Goal: Information Seeking & Learning: Learn about a topic

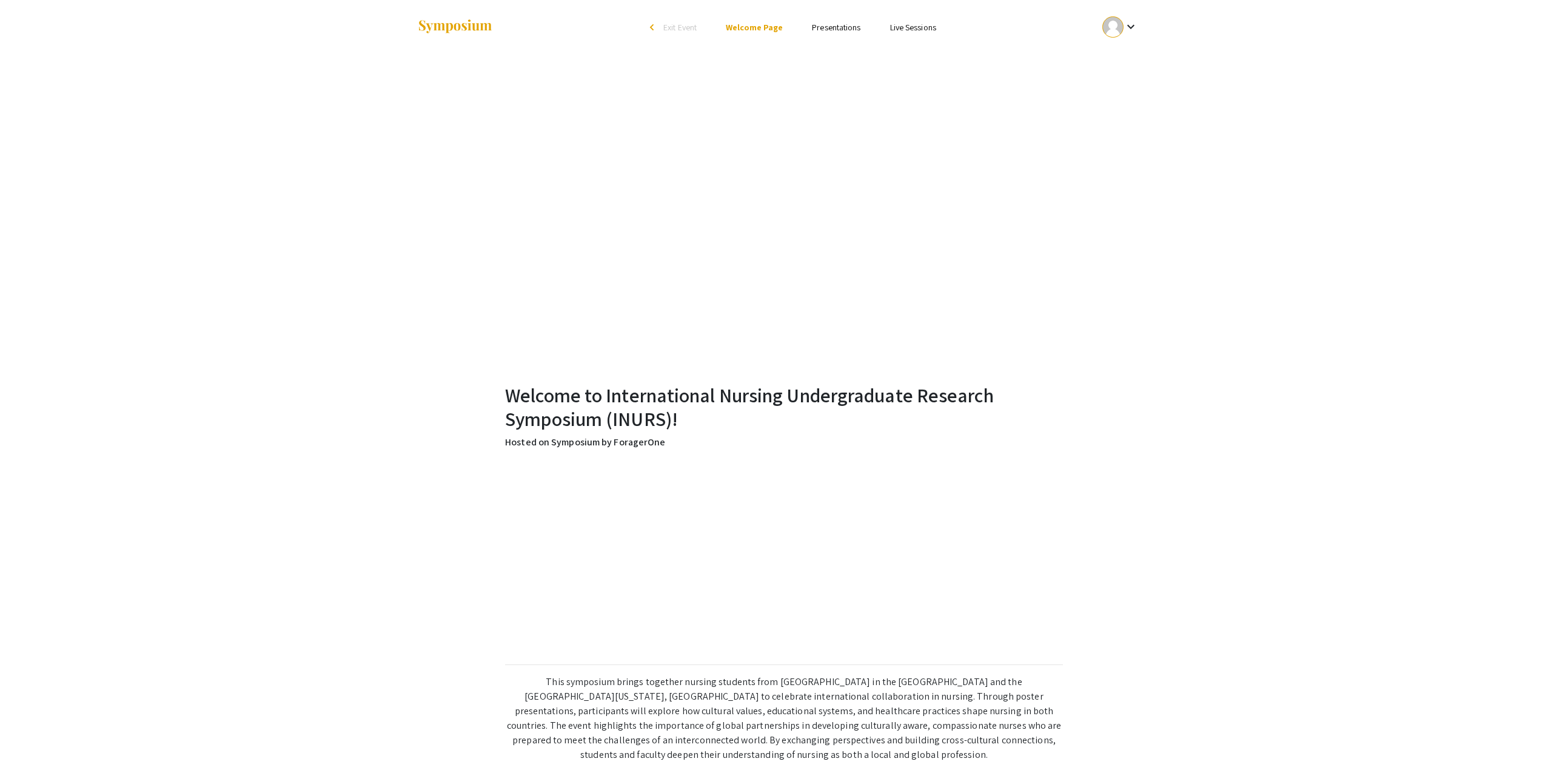
click at [861, 33] on link "Presentations" at bounding box center [836, 27] width 49 height 11
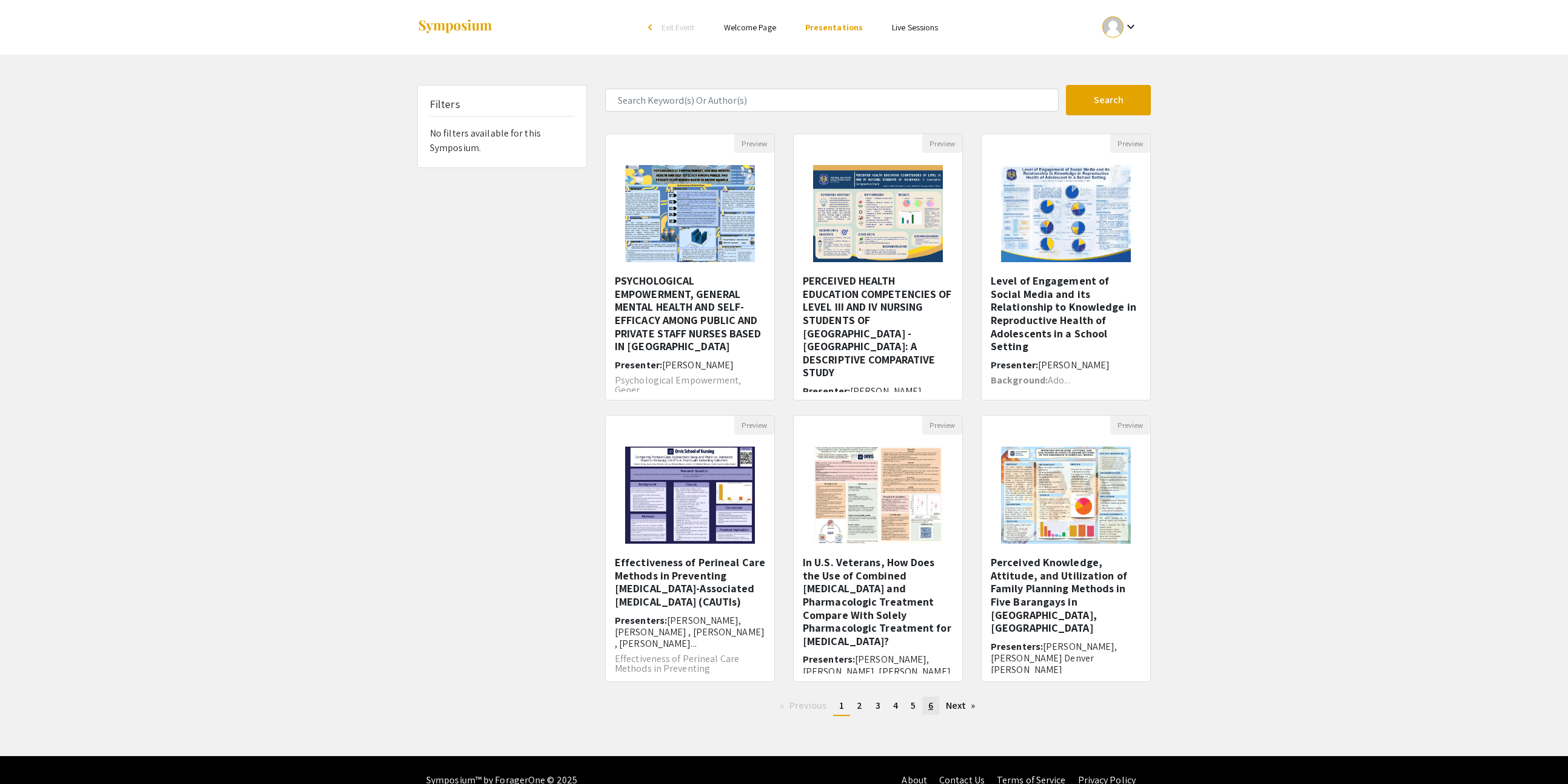
click at [934, 712] on span "6" at bounding box center [931, 705] width 5 height 13
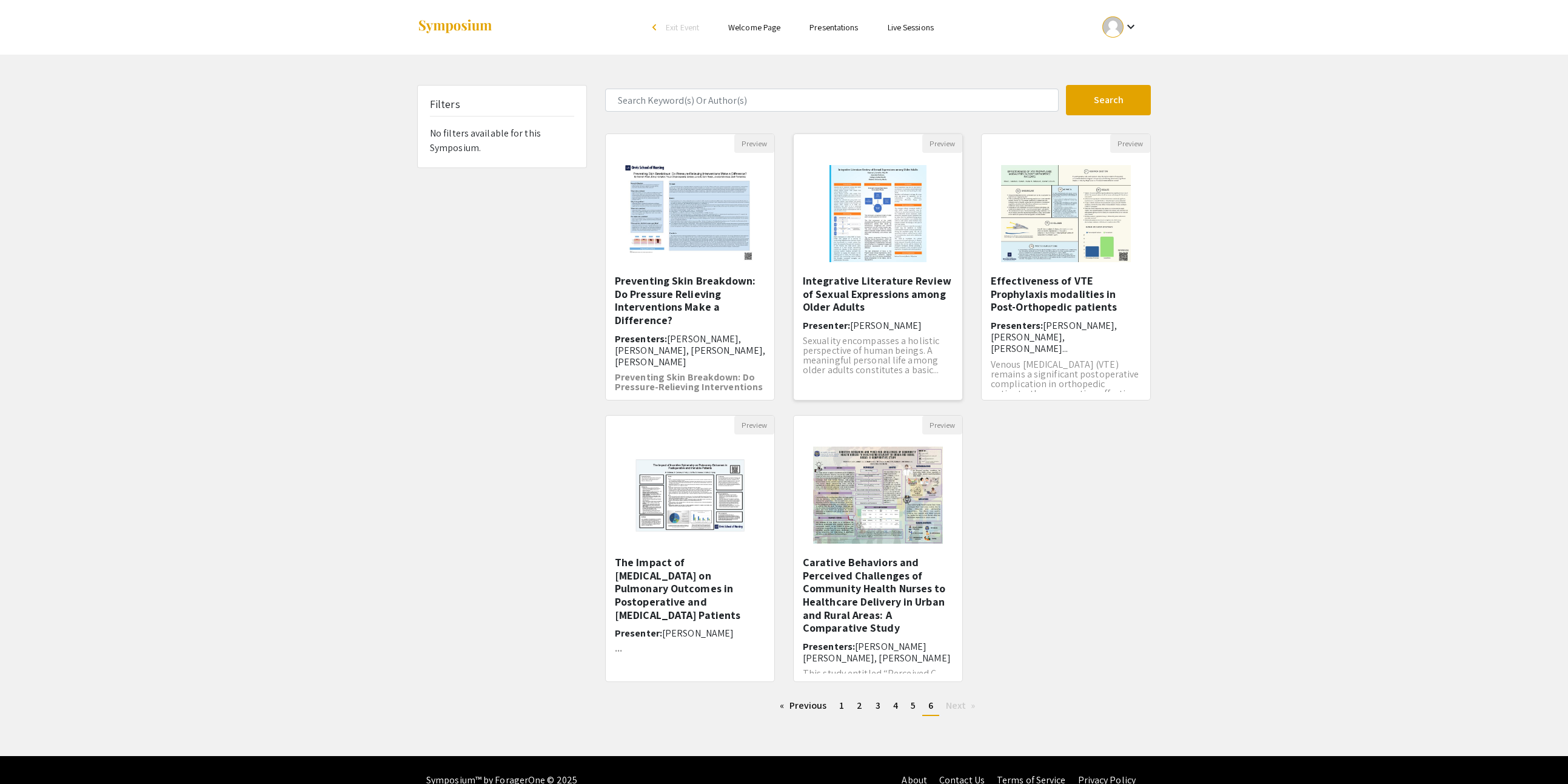
click at [867, 314] on h5 "Integrative Literature Review of Sexual Expressions among Older Adults" at bounding box center [877, 294] width 151 height 39
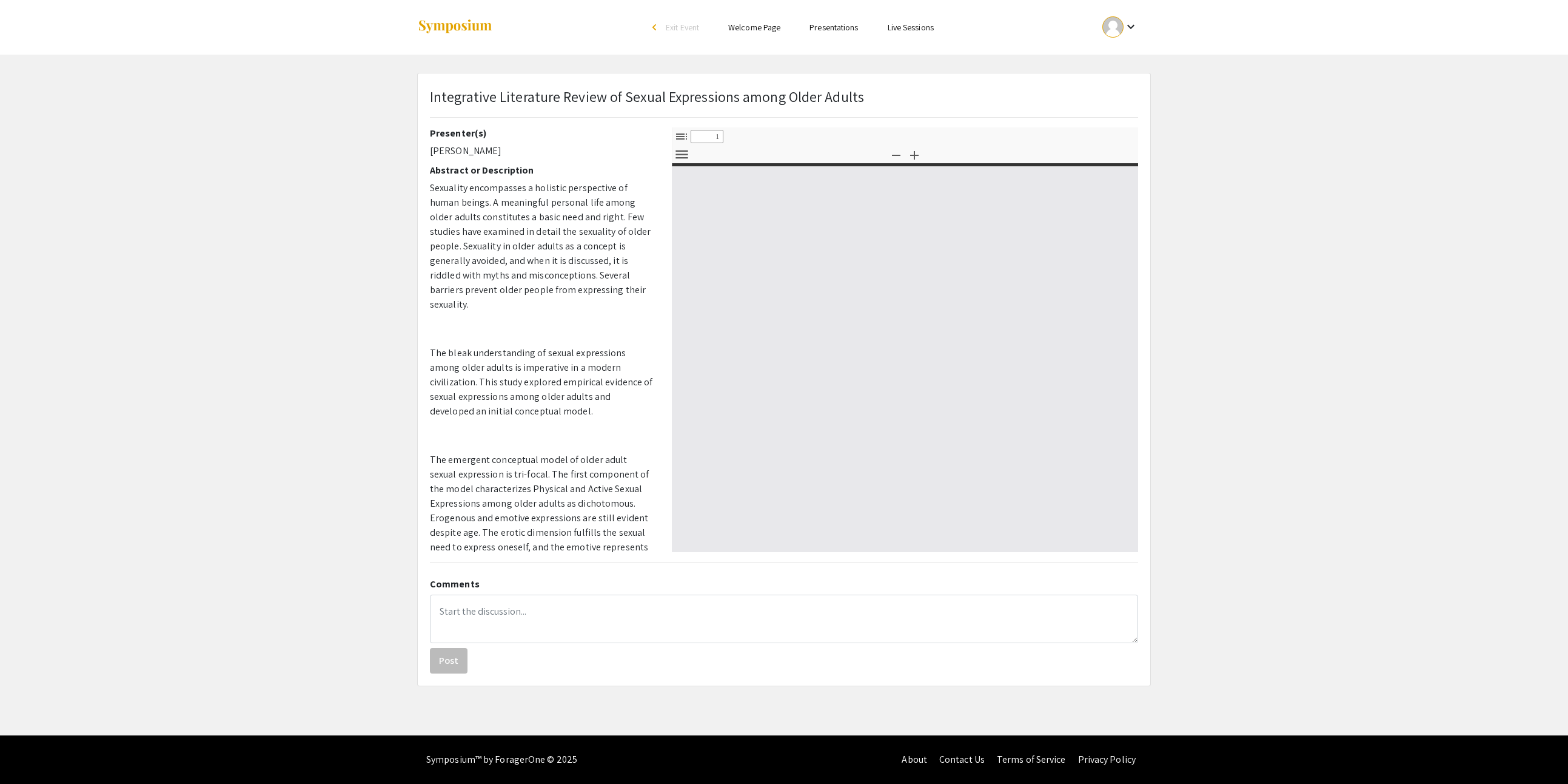
select select "custom"
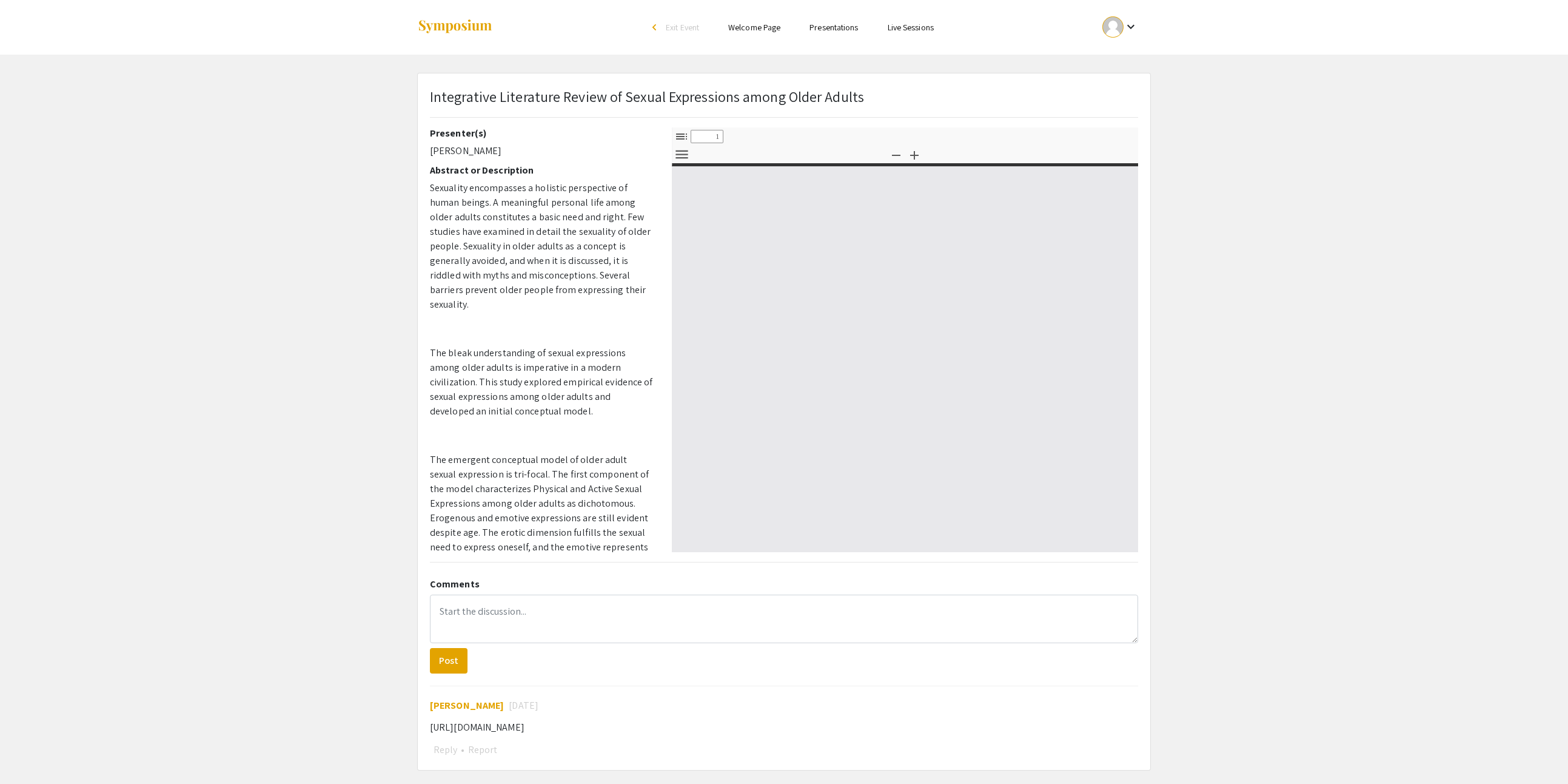
type input "0"
select select "custom"
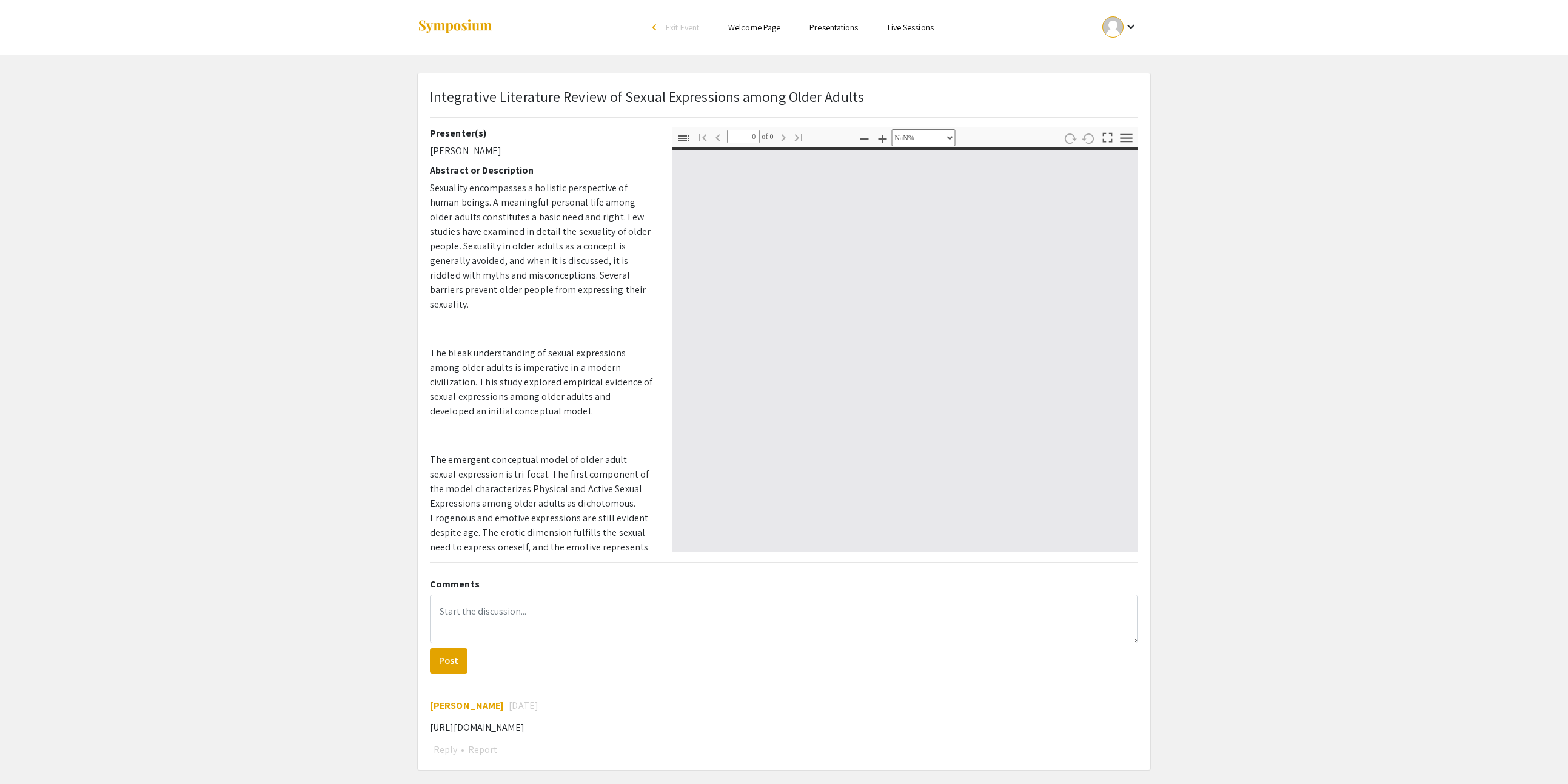
type input "1"
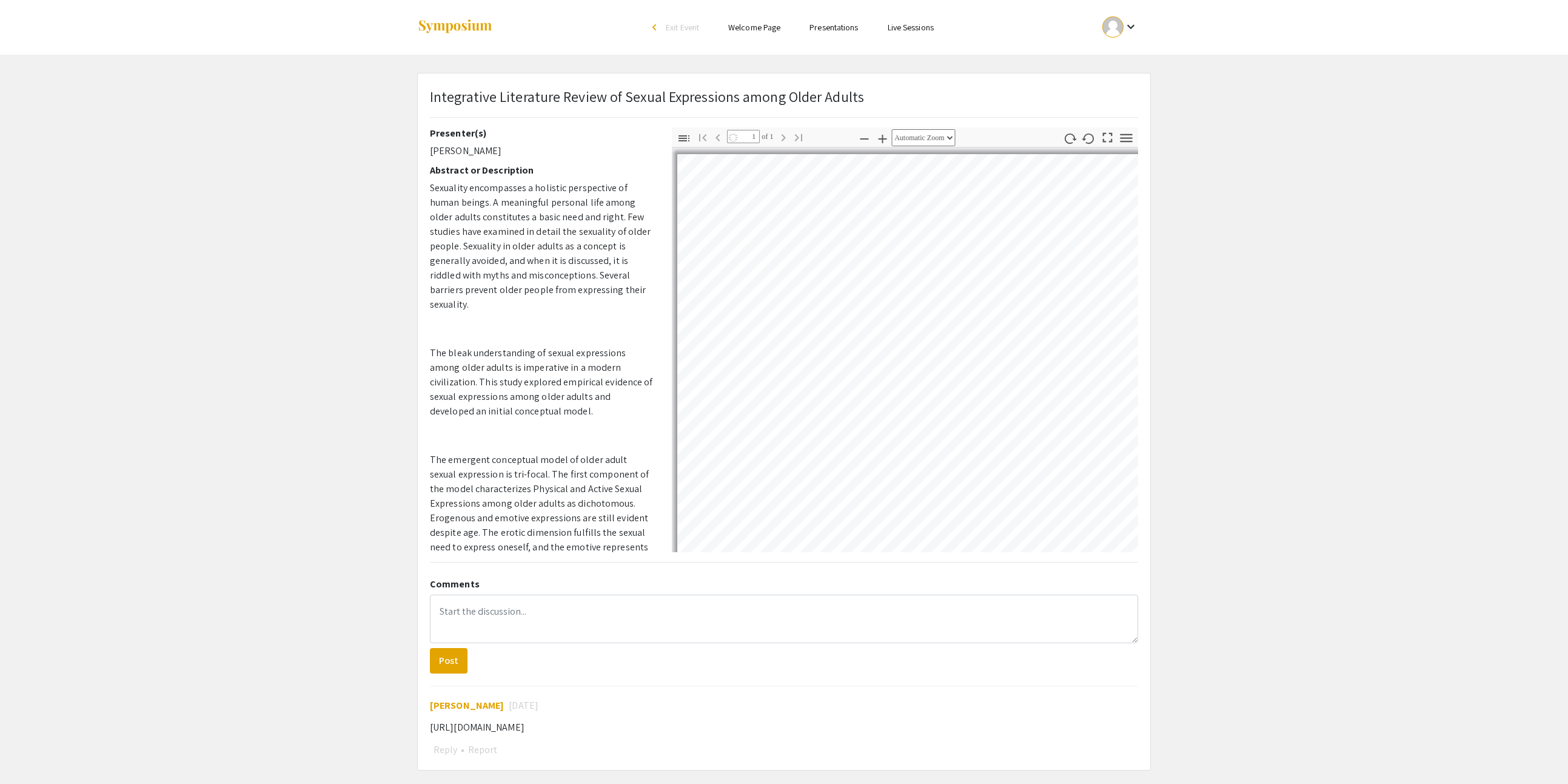
select select "auto"
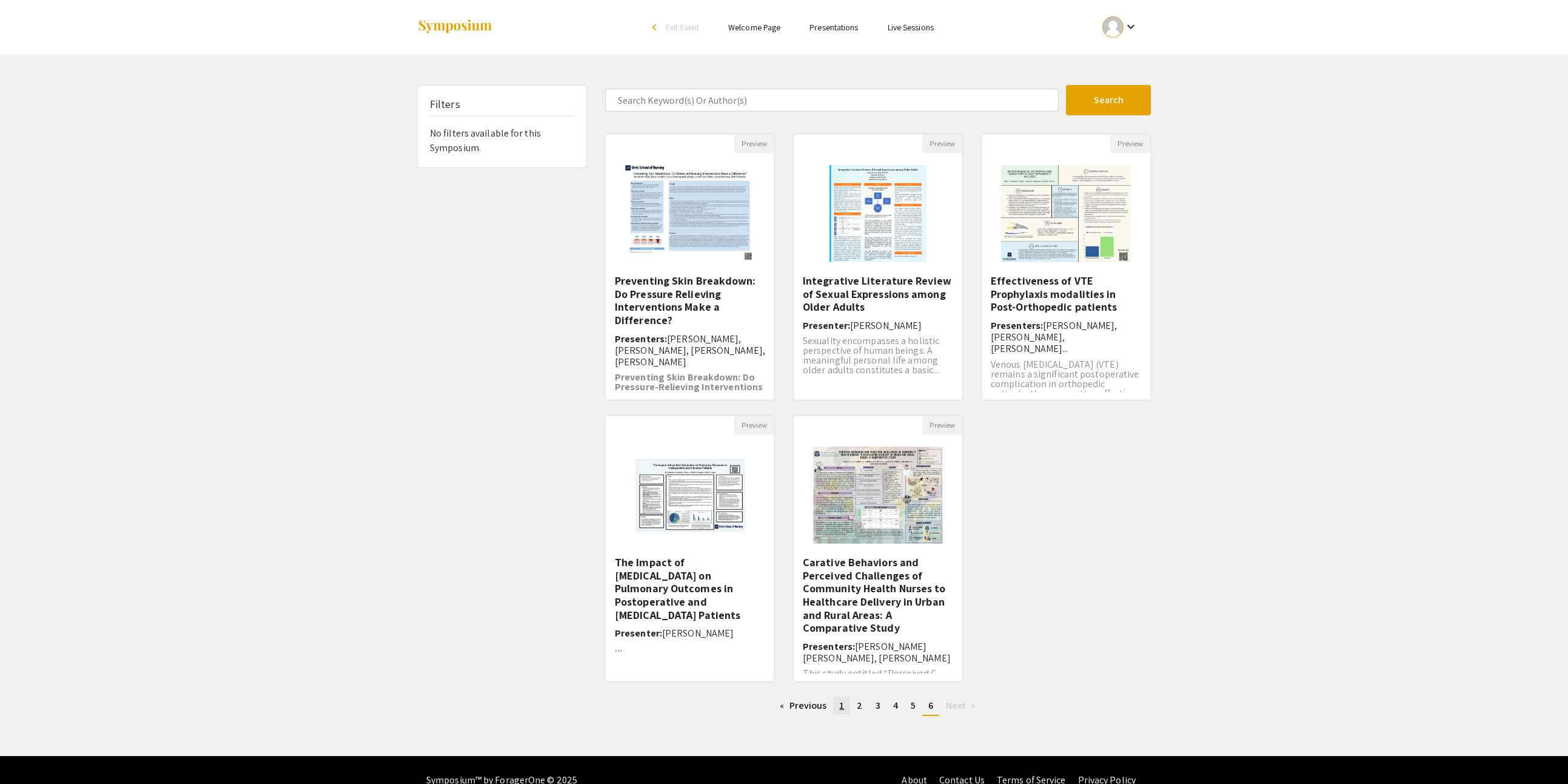
click at [833, 715] on link "page 1" at bounding box center [841, 705] width 17 height 18
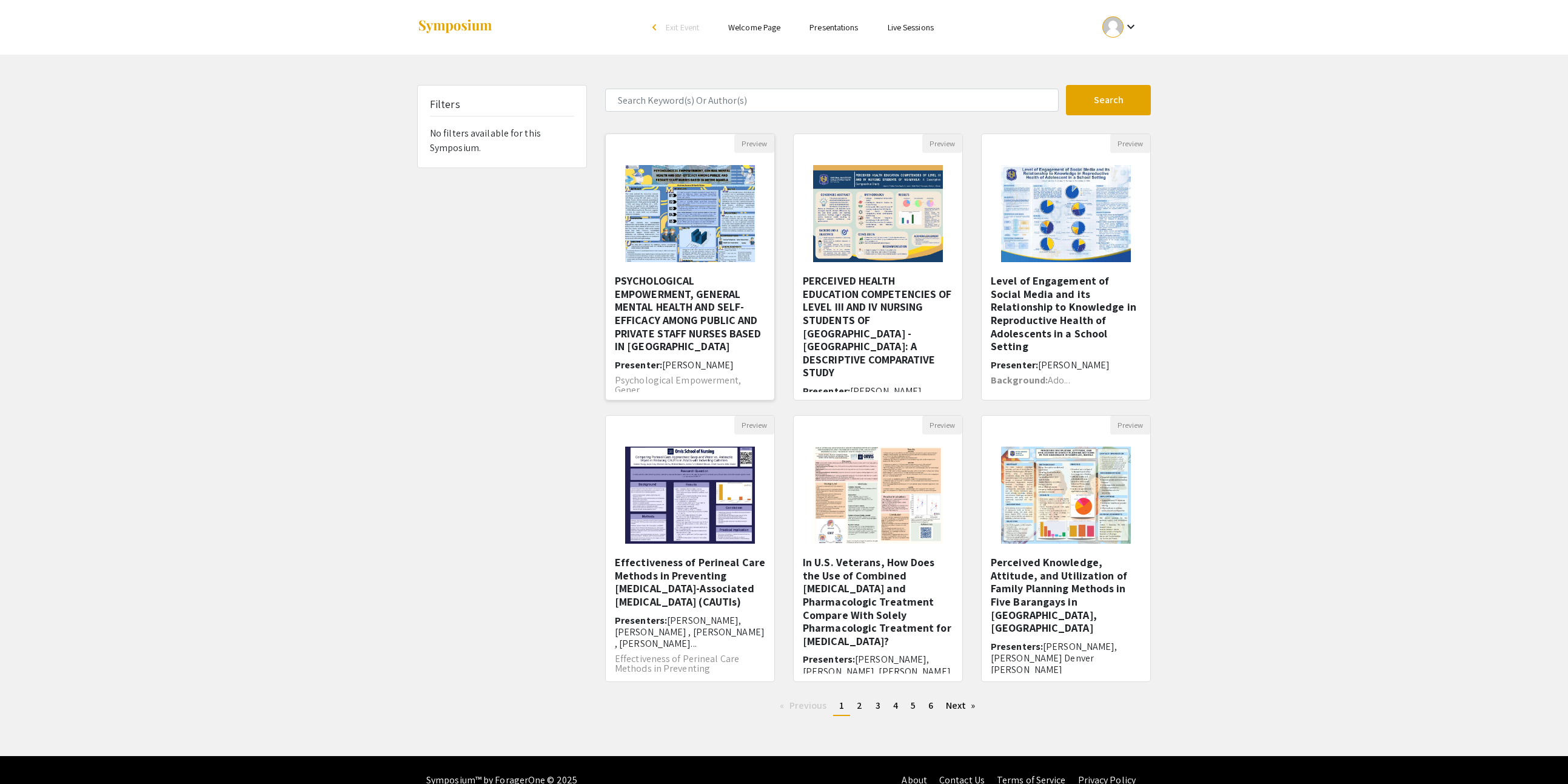
click at [717, 306] on h5 "PSYCHOLOGICAL EMPOWERMENT, GENERAL MENTAL HEALTH AND SELF-EFFICACY AMONG PUBLIC…" at bounding box center [690, 314] width 151 height 79
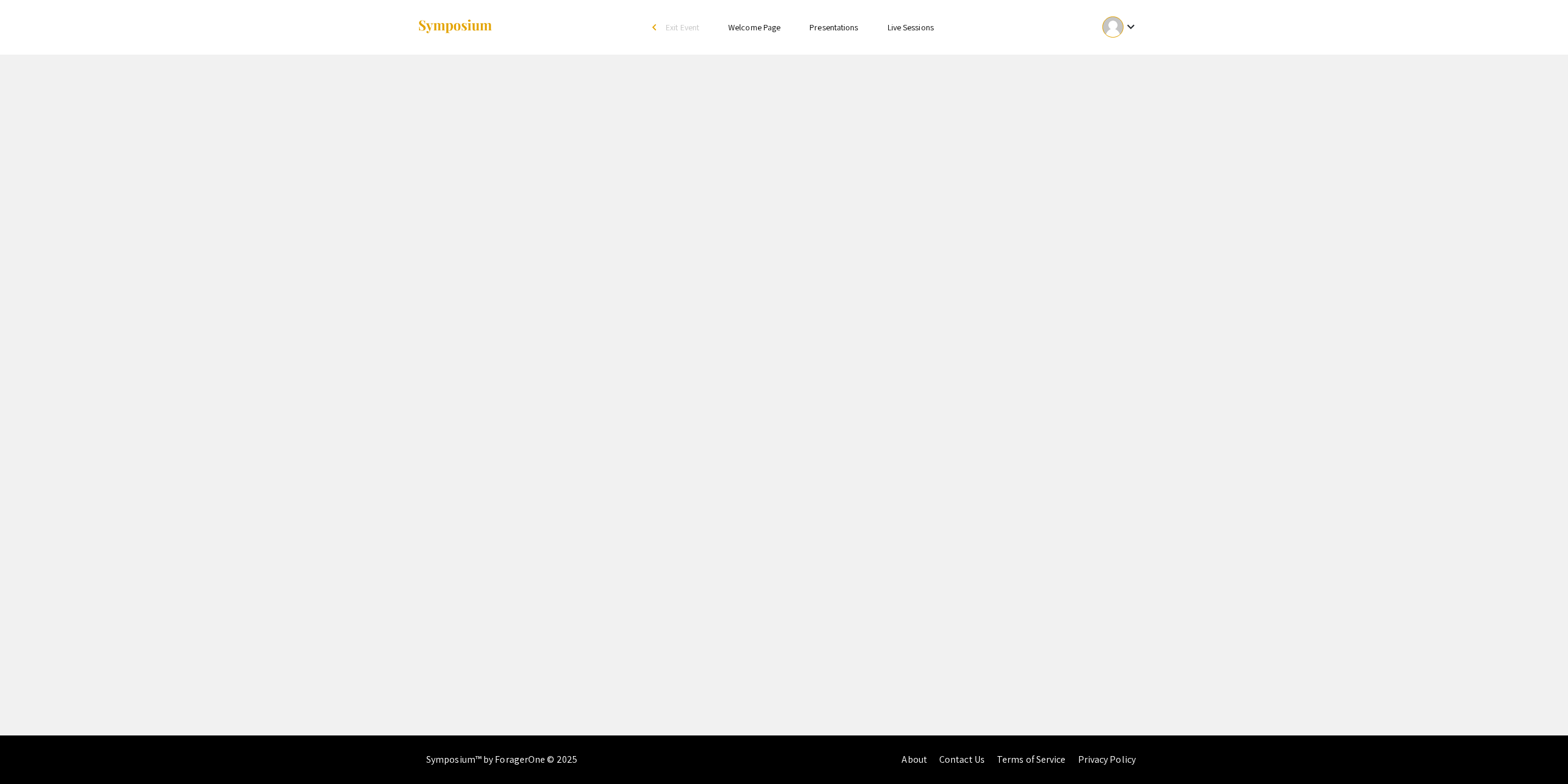
select select "custom"
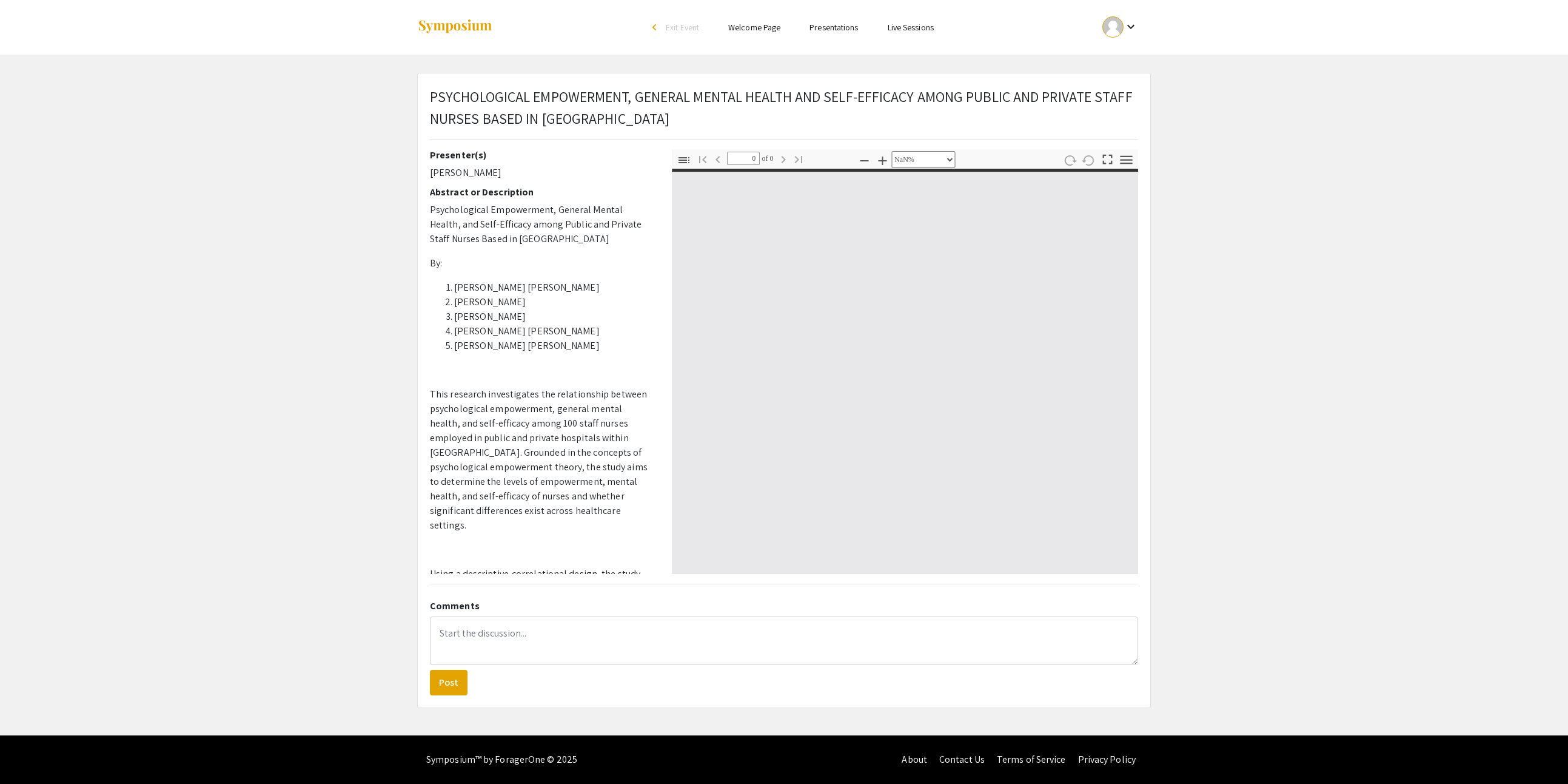
type input "1"
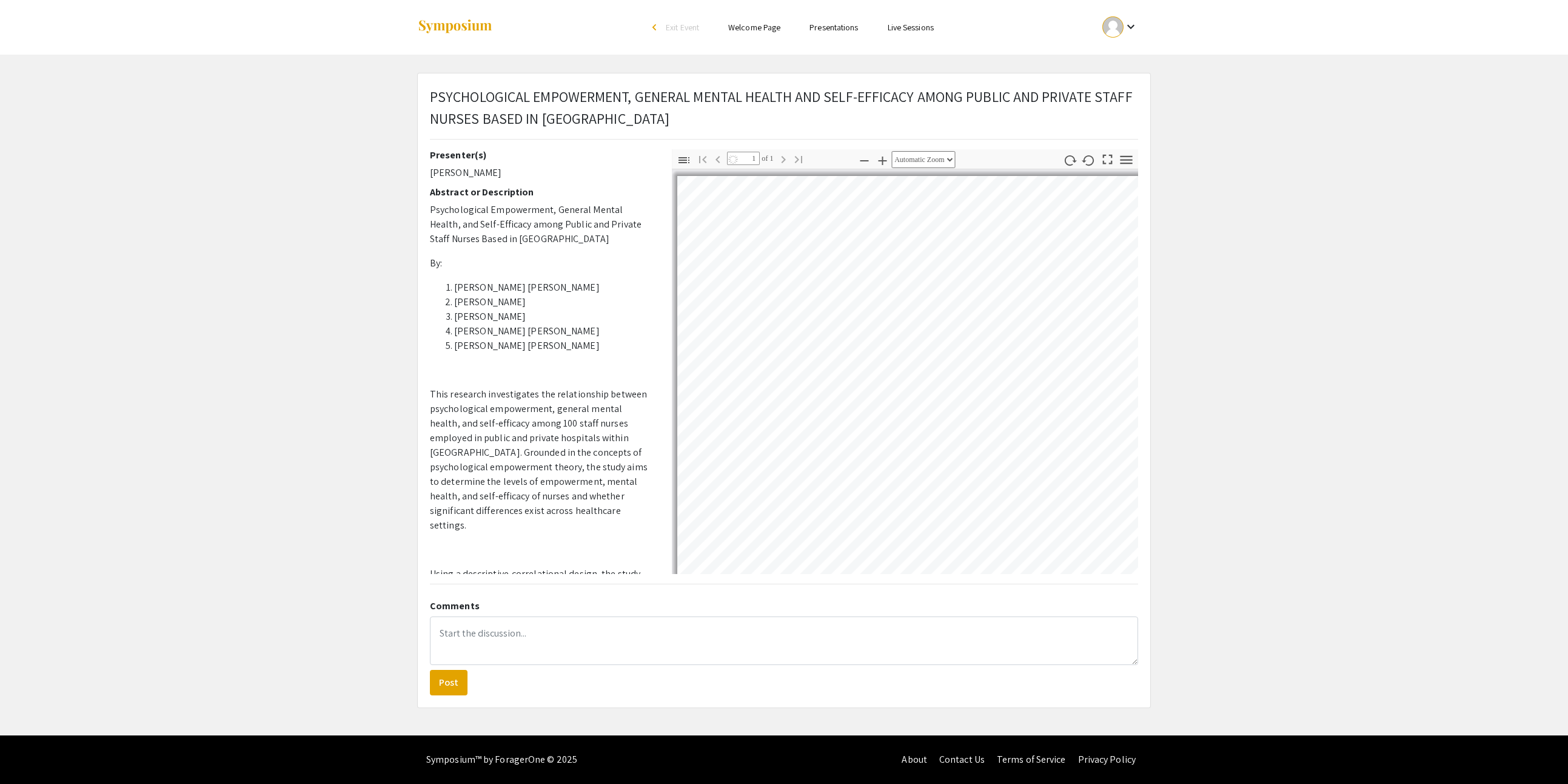
select select "custom"
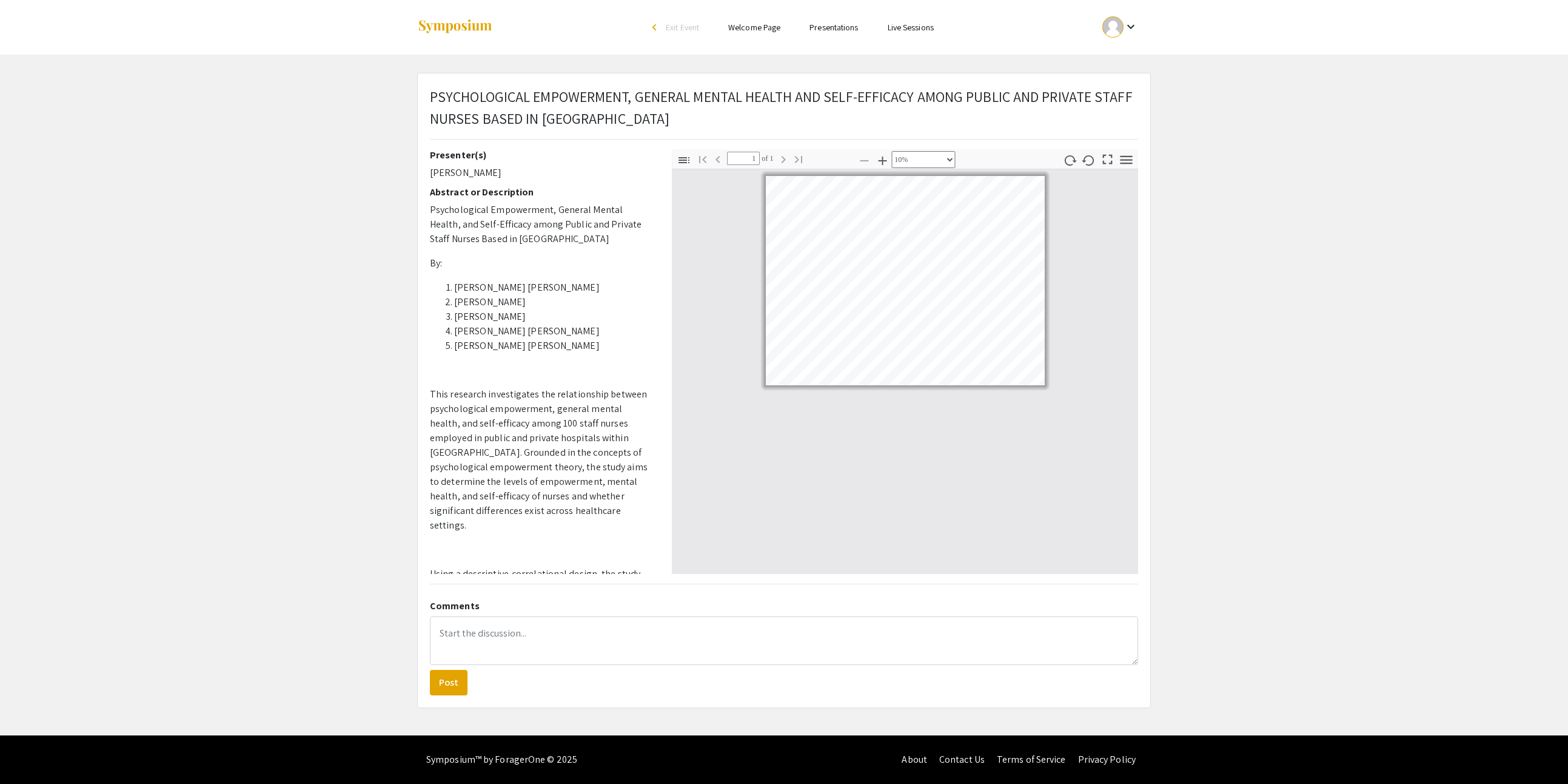
click at [891, 555] on div at bounding box center [904, 371] width 466 height 404
click at [858, 25] on link "Presentations" at bounding box center [834, 27] width 49 height 11
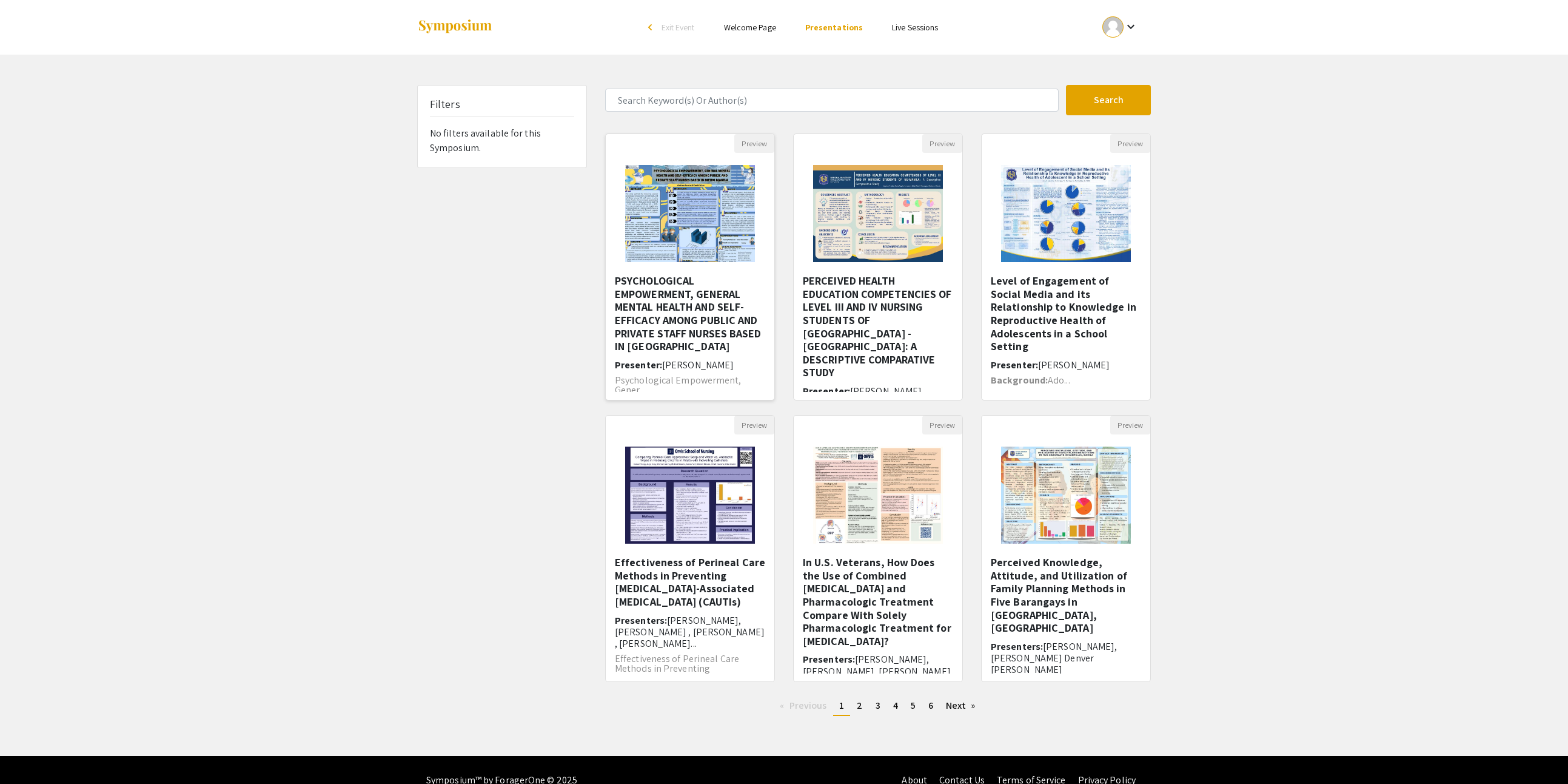
click at [693, 258] on img at bounding box center [690, 213] width 154 height 122
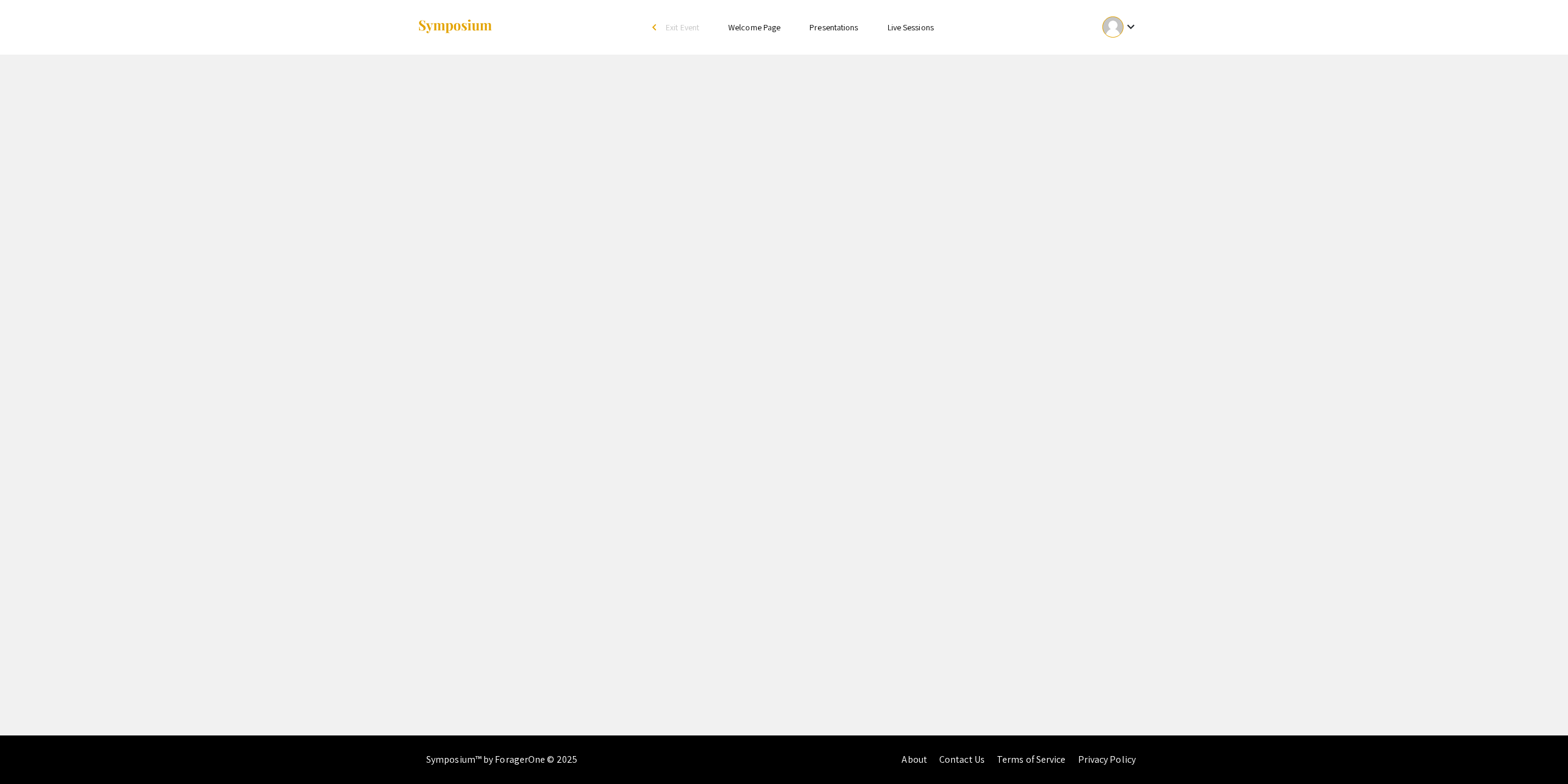
select select "custom"
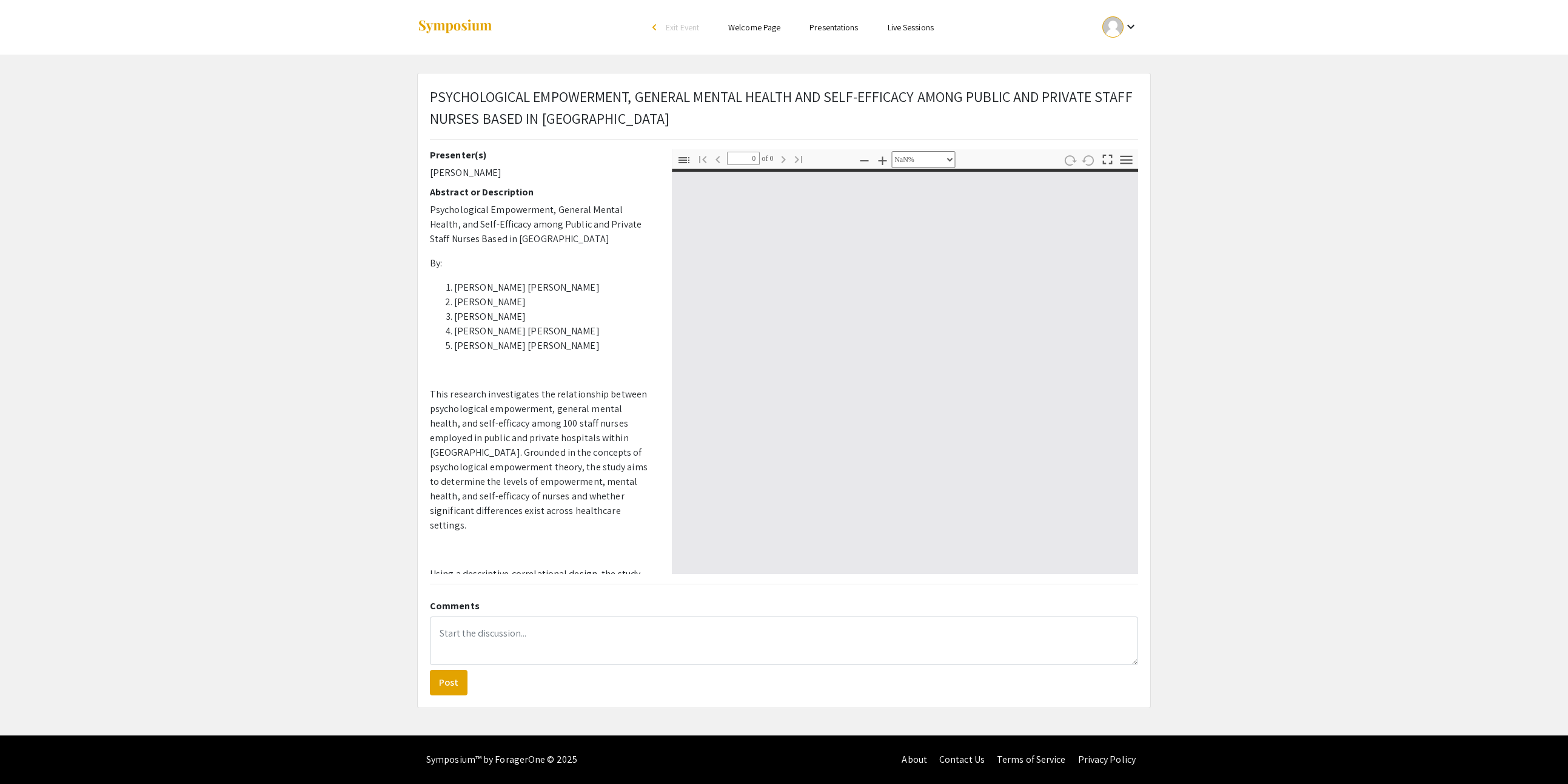
type input "1"
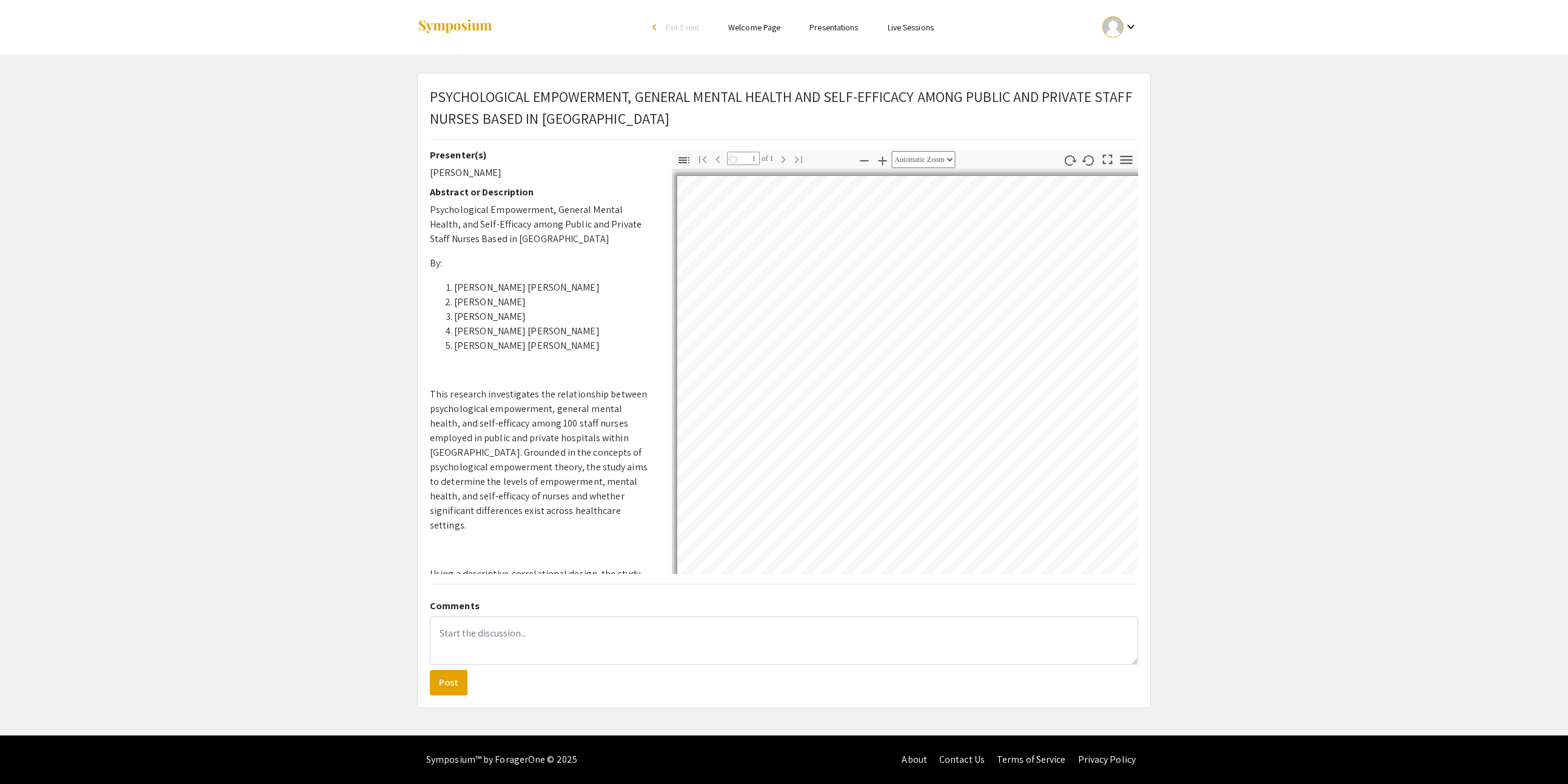
select select "custom"
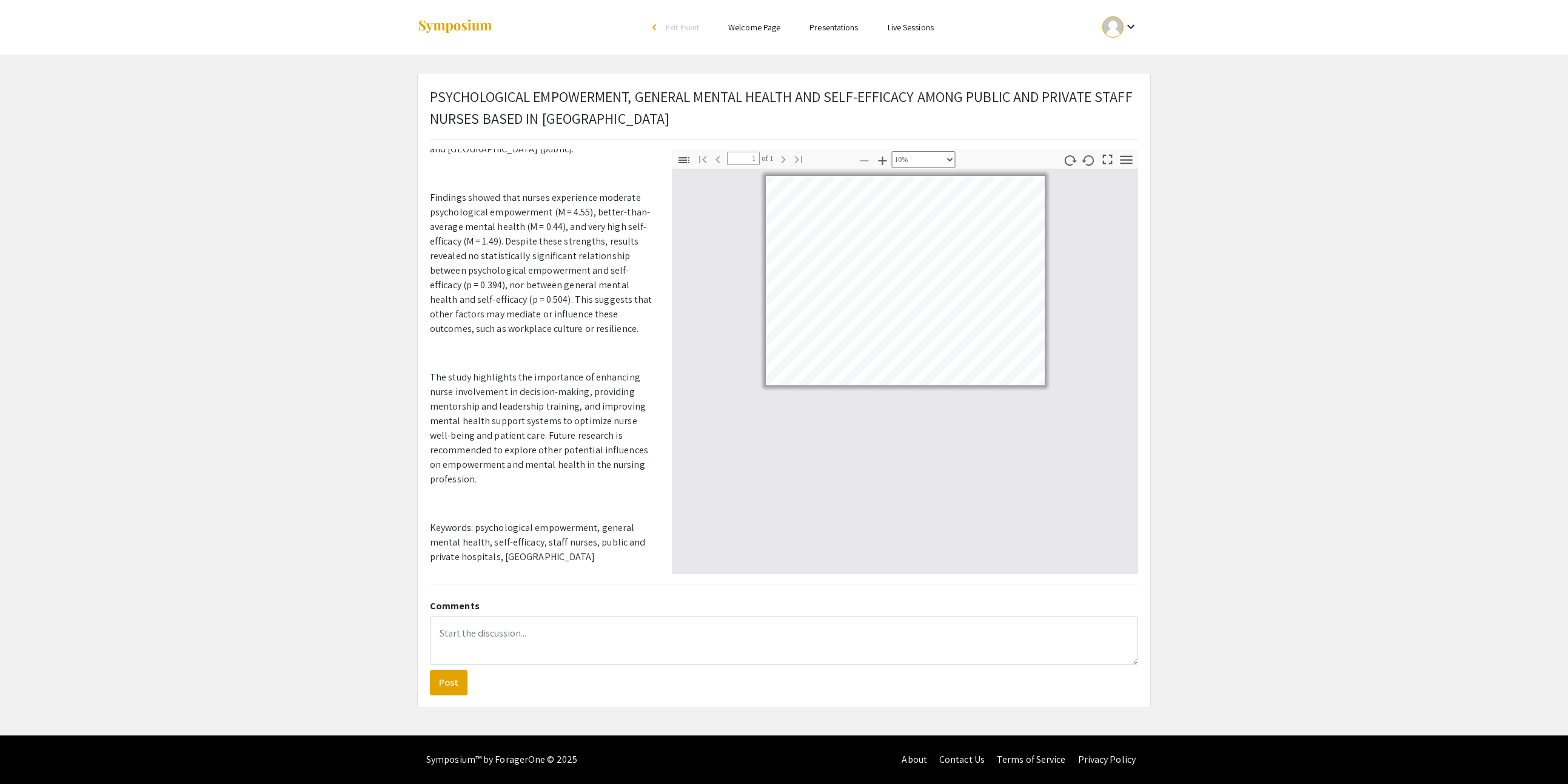
scroll to position [1436, 0]
click at [858, 27] on link "Presentations" at bounding box center [834, 27] width 49 height 11
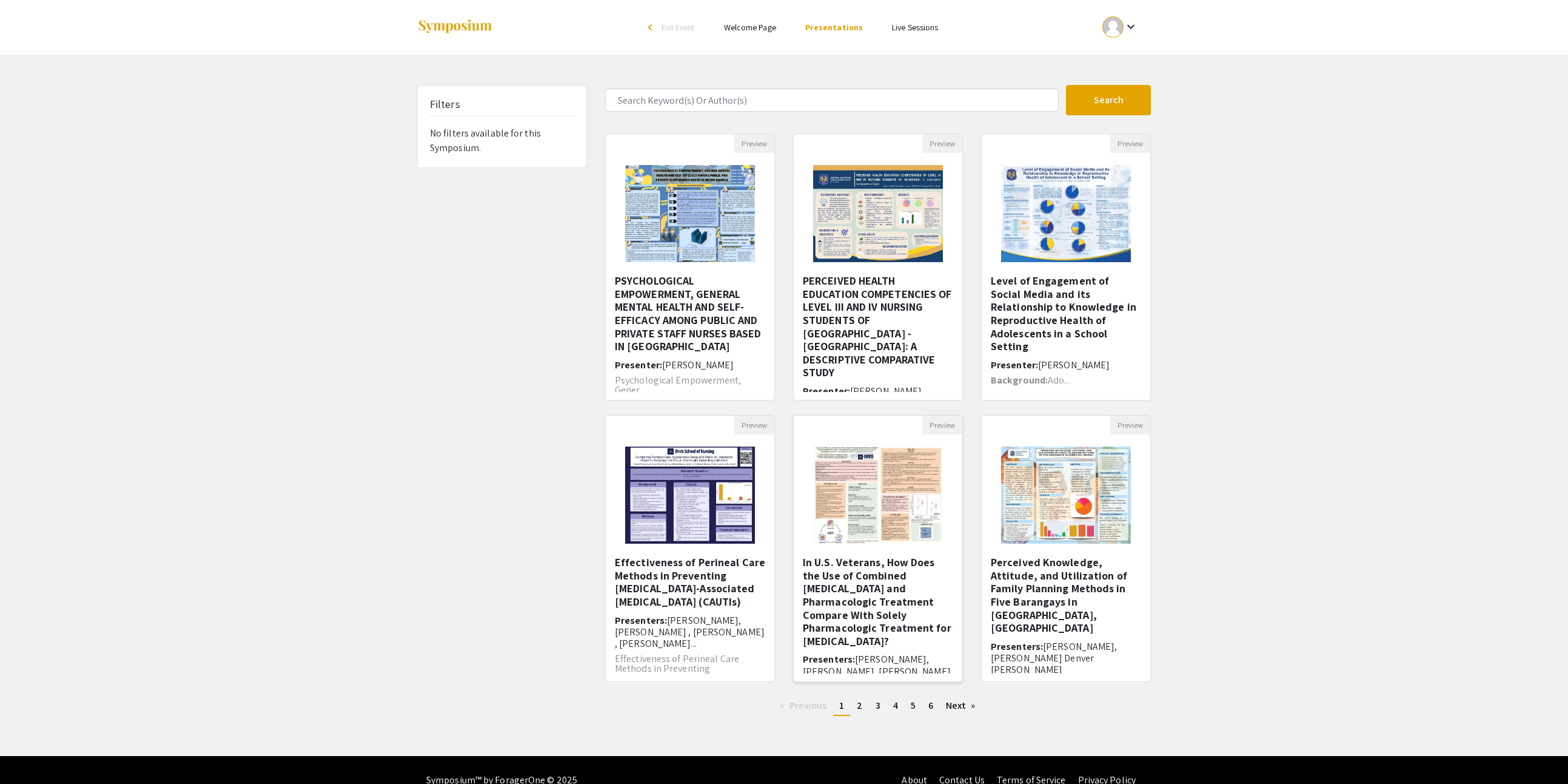
click at [891, 595] on h5 "In U.S. Veterans, How Does the Use of Combined [MEDICAL_DATA] and Pharmacologic…" at bounding box center [877, 601] width 151 height 92
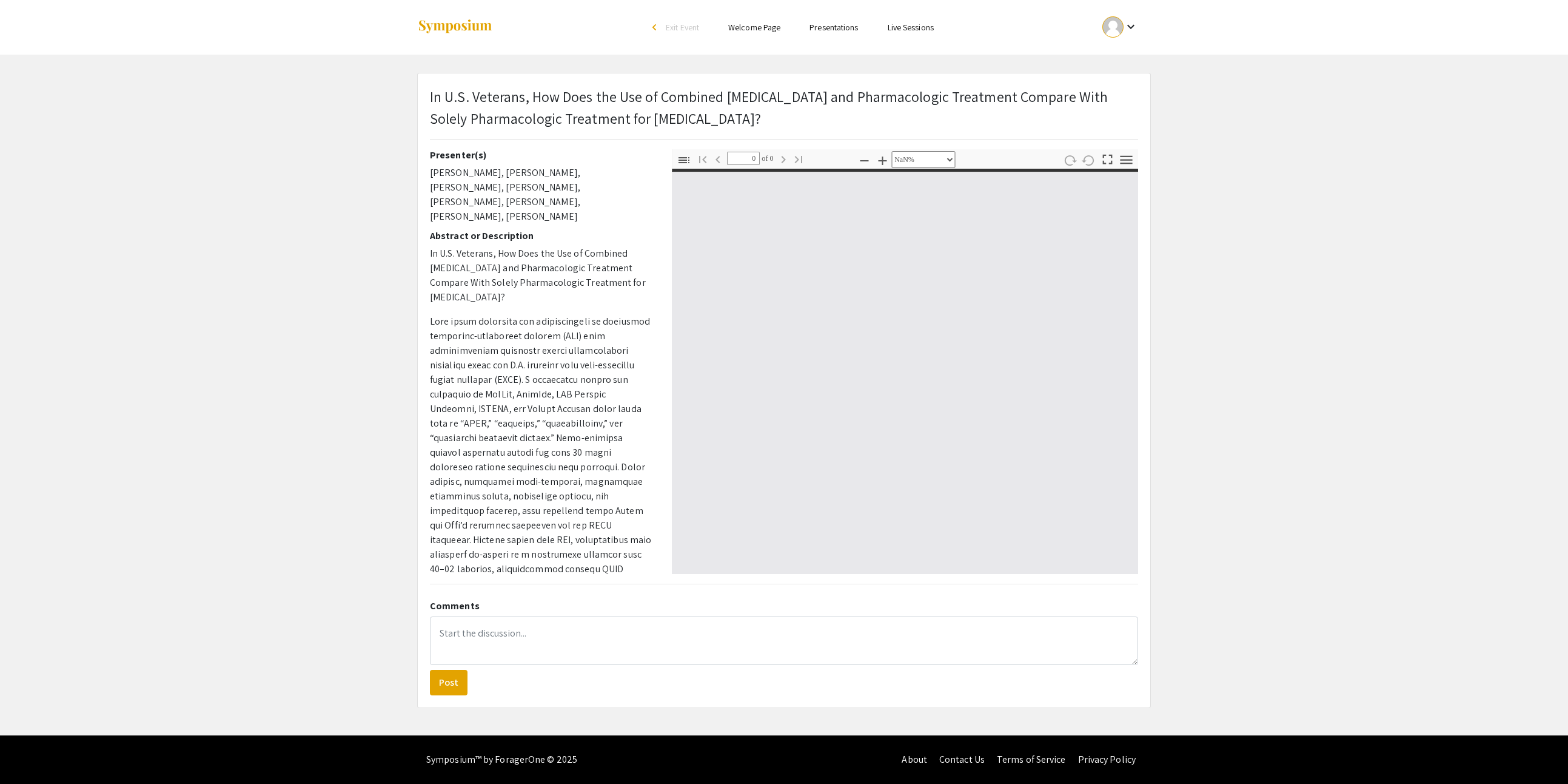
select select "auto"
type input "1"
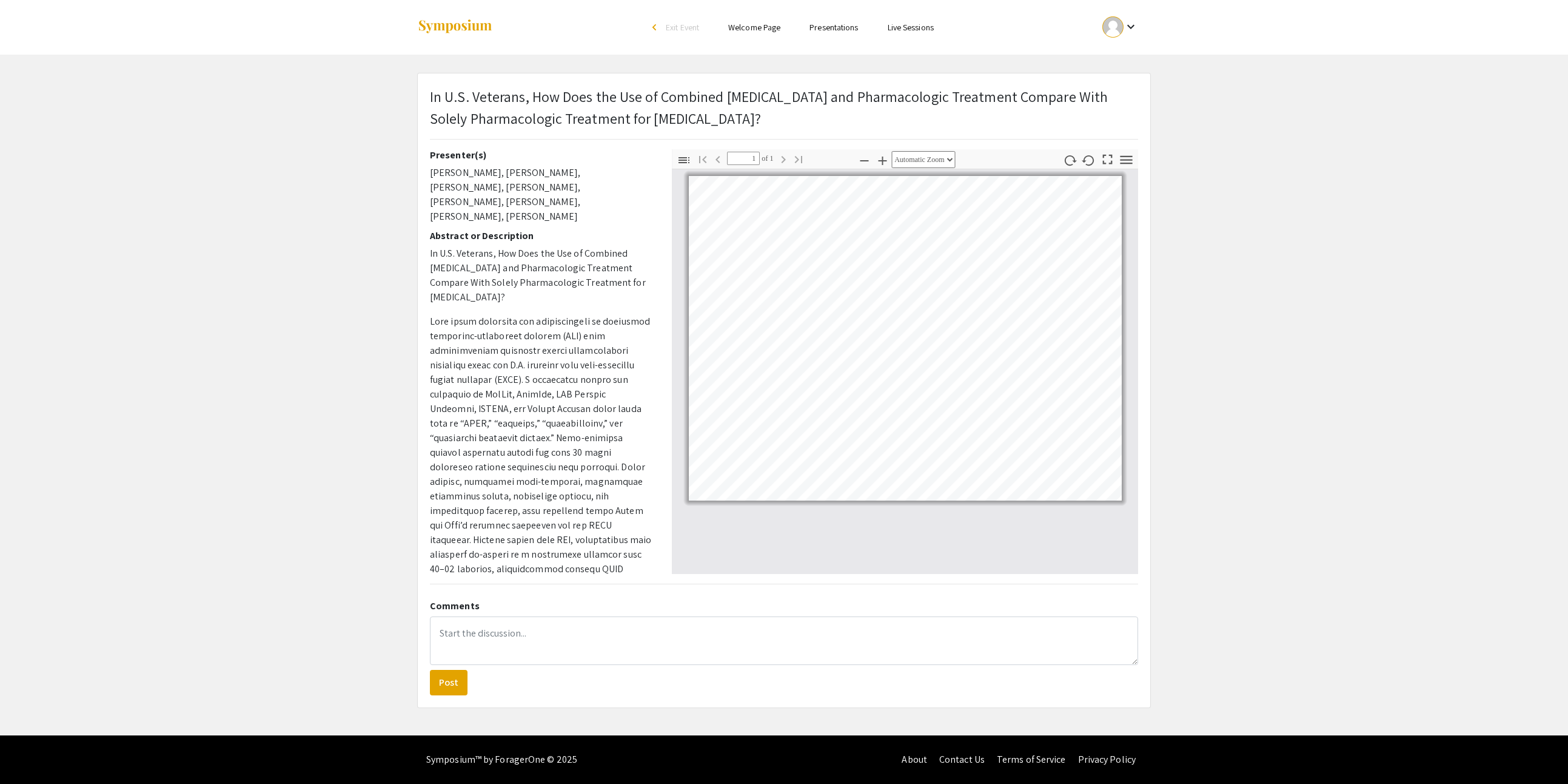
scroll to position [31, 0]
click at [1101, 151] on icon "button" at bounding box center [1107, 159] width 17 height 17
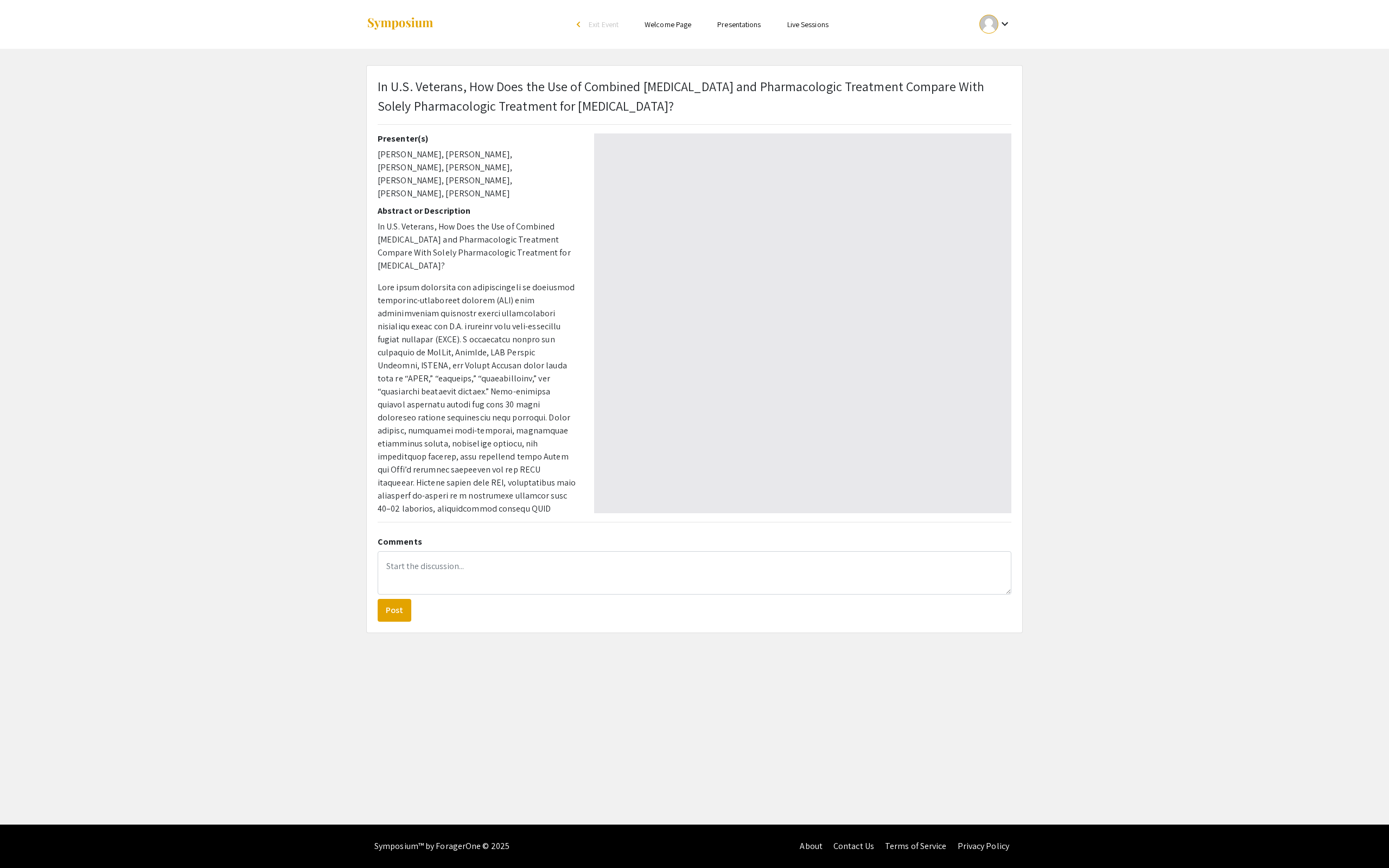
scroll to position [868, 0]
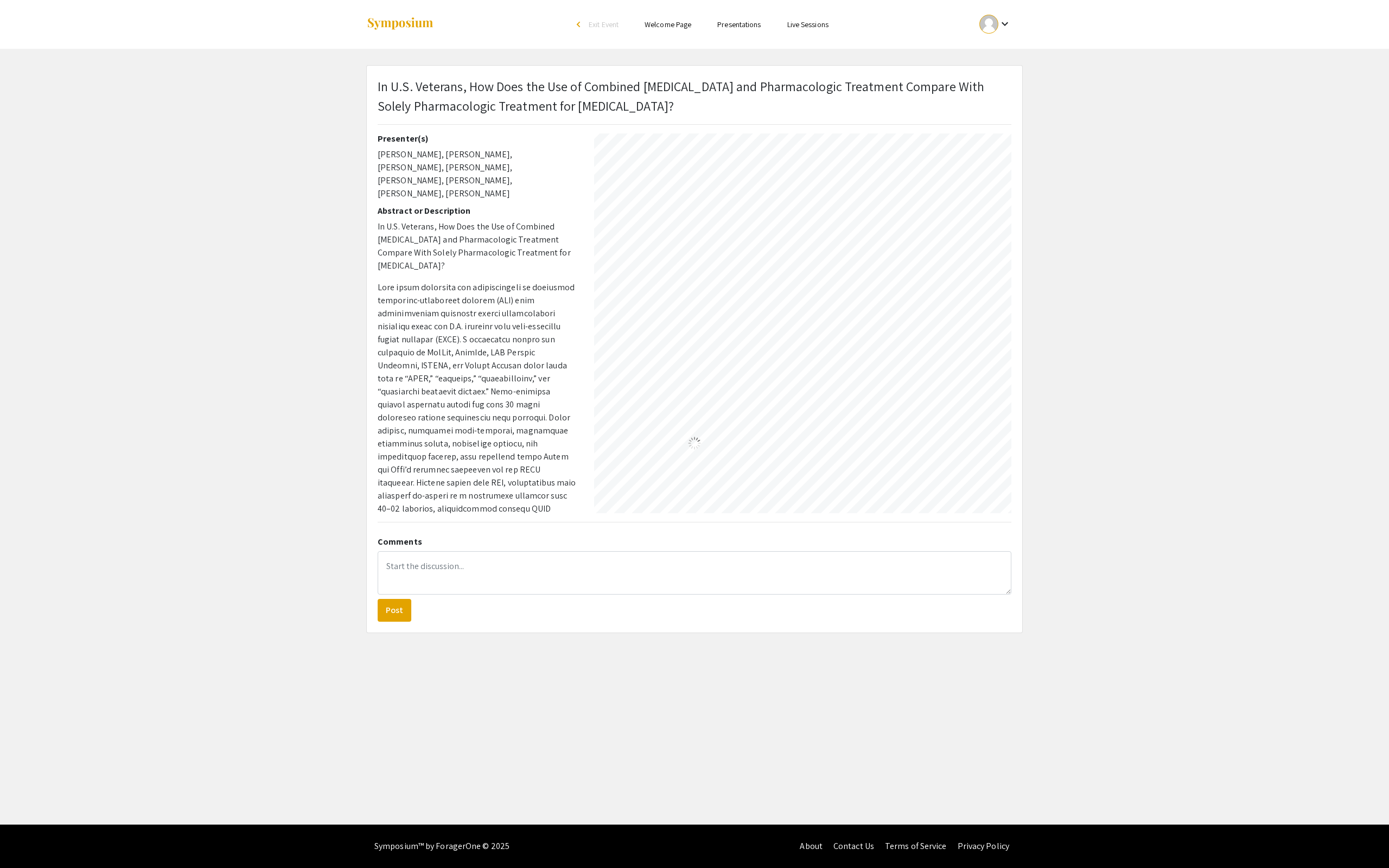
select select "auto"
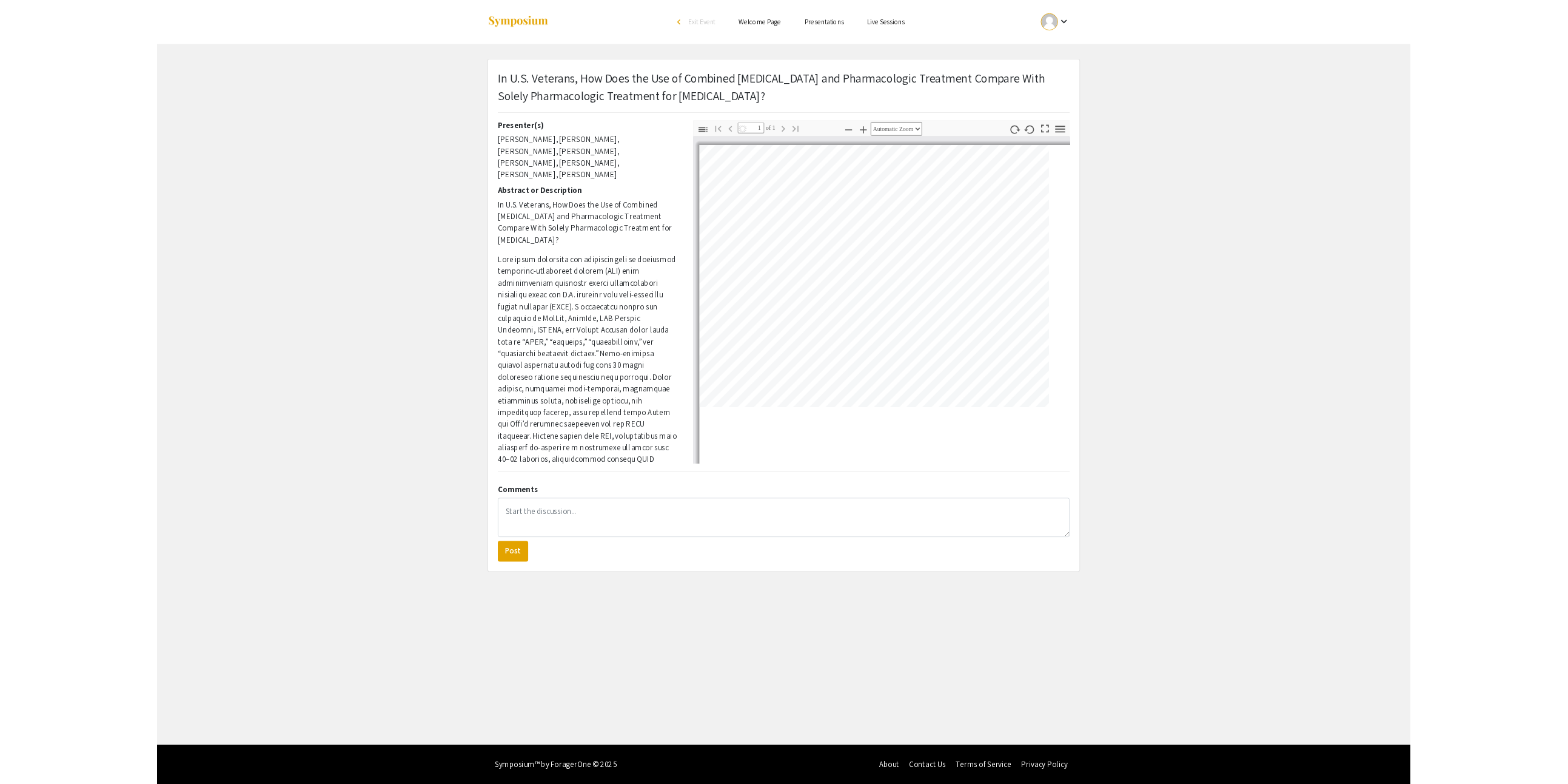
scroll to position [0, 0]
